Goal: Task Accomplishment & Management: Manage account settings

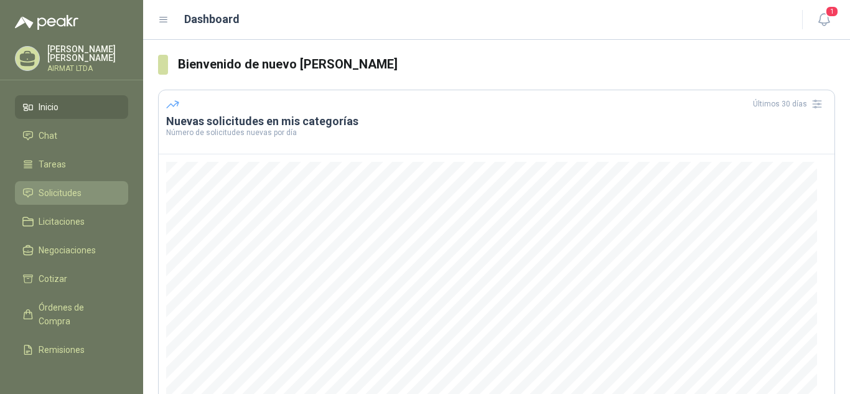
click at [67, 187] on span "Solicitudes" at bounding box center [60, 193] width 43 height 14
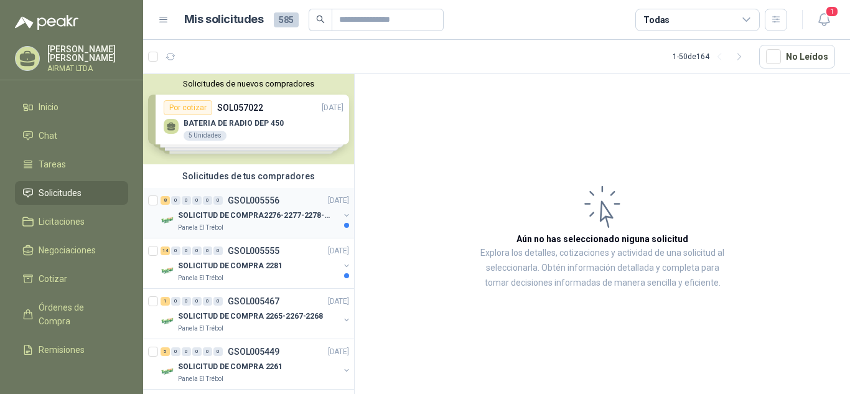
click at [249, 210] on p "SOLICITUD DE COMPRA2276-2277-2278-2284-2285-" at bounding box center [255, 216] width 155 height 12
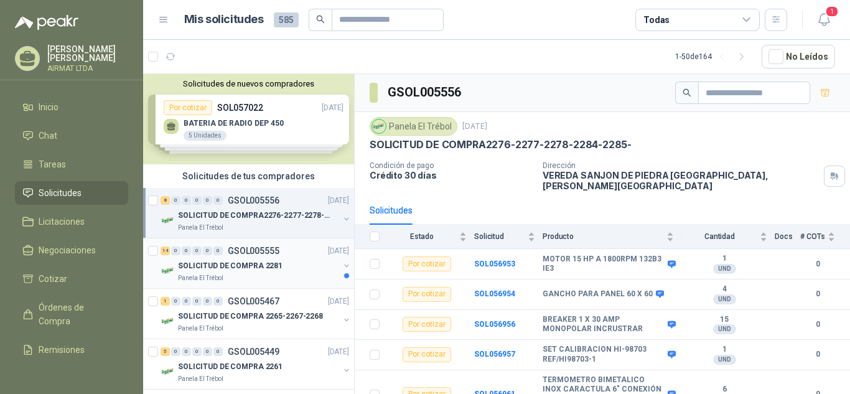
click at [230, 256] on div "14 0 0 0 0 0 GSOL005555 [DATE]" at bounding box center [255, 250] width 191 height 15
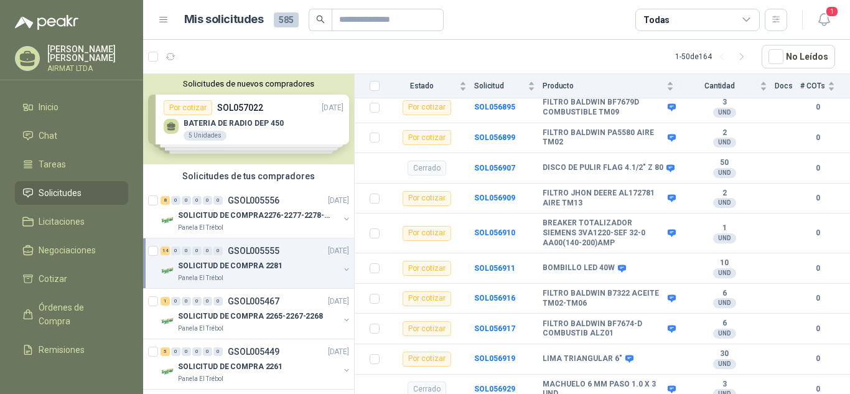
scroll to position [275, 0]
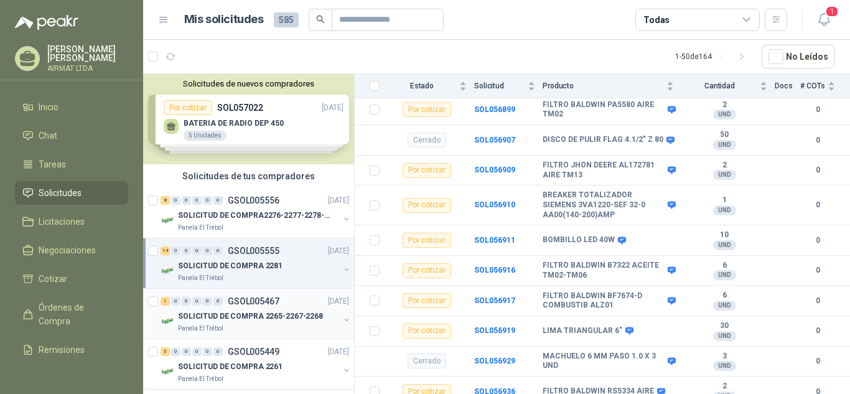
click at [262, 317] on p "SOLICITUD DE COMPRA 2265-2267-2268" at bounding box center [250, 316] width 145 height 12
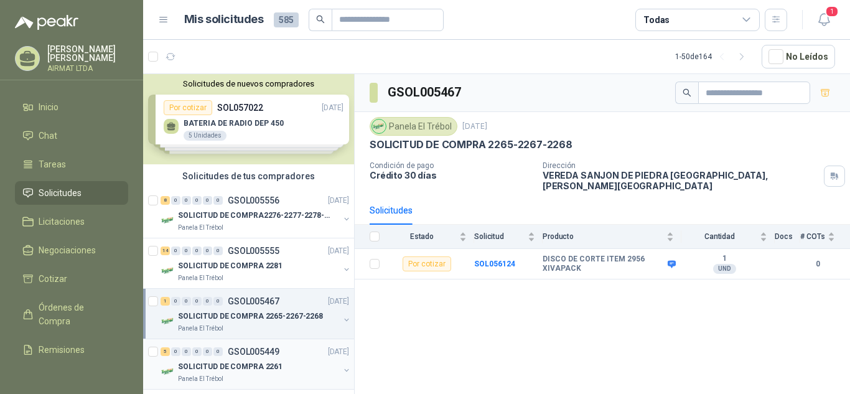
click at [229, 358] on div "5 0 0 0 0 0 GSOL005449 [DATE]" at bounding box center [255, 351] width 191 height 15
